Goal: Find specific page/section: Find specific page/section

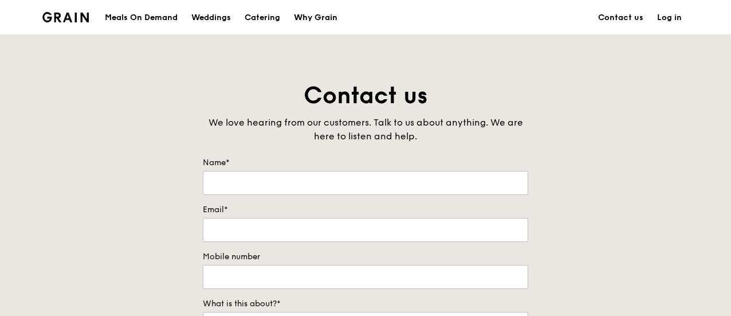
click at [306, 18] on div "Why Grain" at bounding box center [316, 18] width 44 height 34
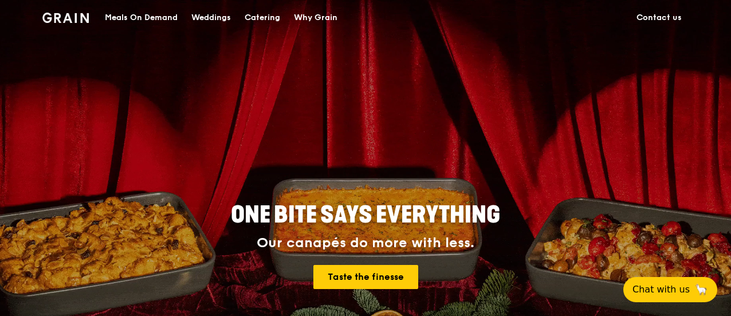
click at [84, 14] on img at bounding box center [65, 18] width 46 height 10
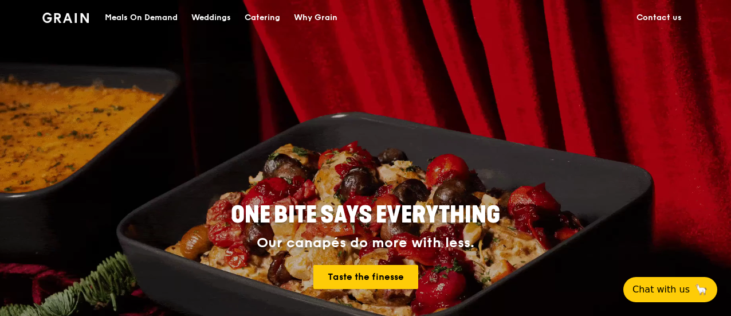
click at [328, 15] on div "Why Grain" at bounding box center [316, 18] width 44 height 34
